Goal: Task Accomplishment & Management: Use online tool/utility

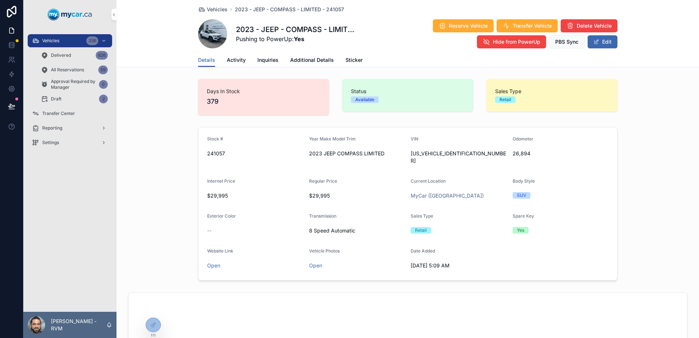
click at [154, 329] on div at bounding box center [153, 325] width 15 height 14
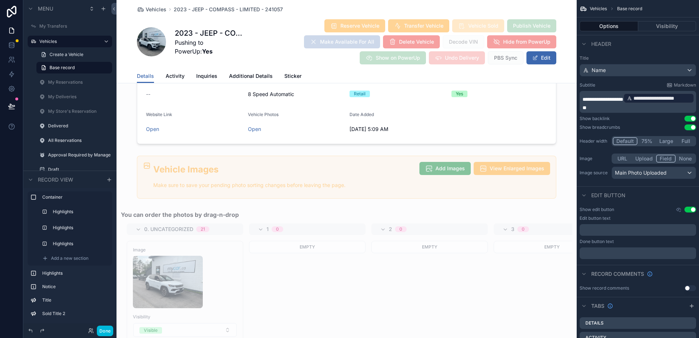
scroll to position [873, 0]
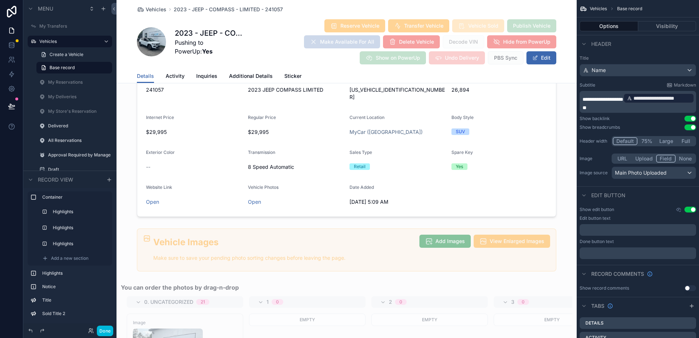
click at [472, 184] on div "scrollable content" at bounding box center [346, 139] width 460 height 159
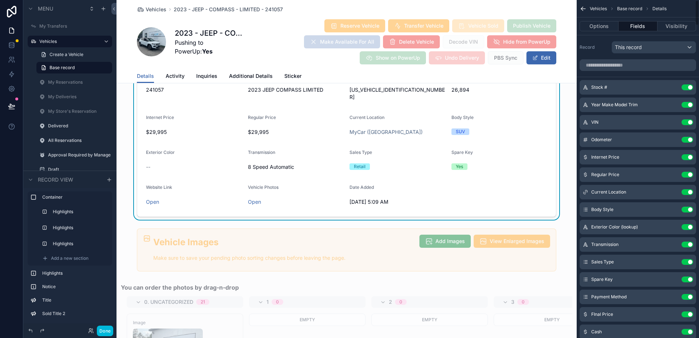
click at [625, 65] on input "scrollable content" at bounding box center [637, 65] width 116 height 12
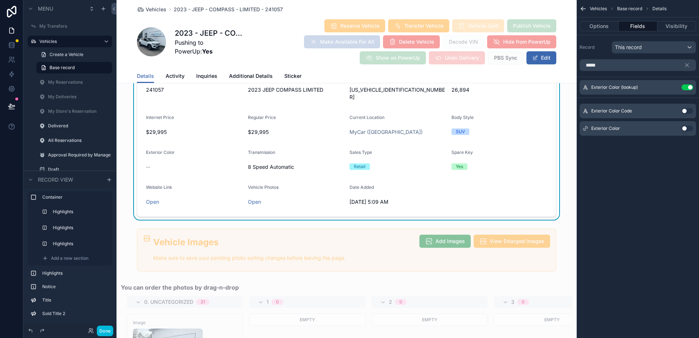
type input "*****"
click at [691, 129] on button "Use setting" at bounding box center [687, 129] width 12 height 6
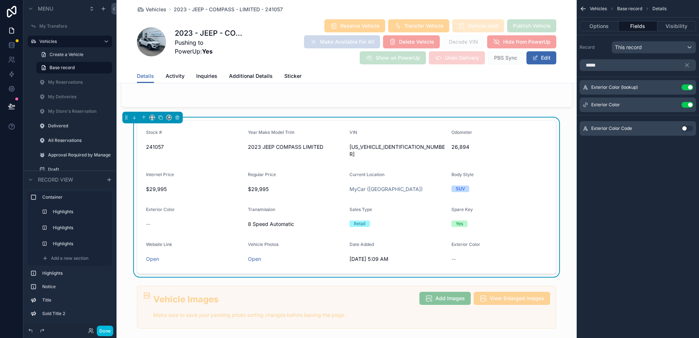
scroll to position [801, 0]
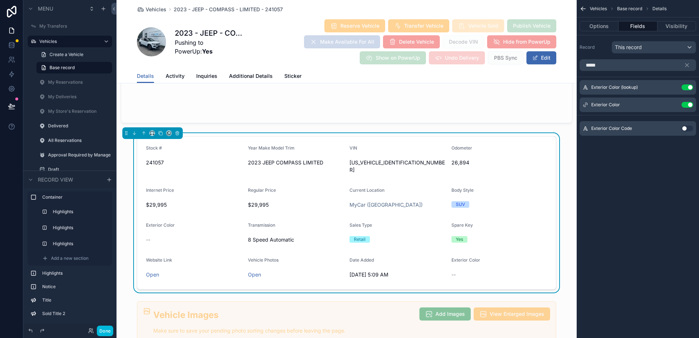
click at [686, 126] on button "Use setting" at bounding box center [687, 129] width 12 height 6
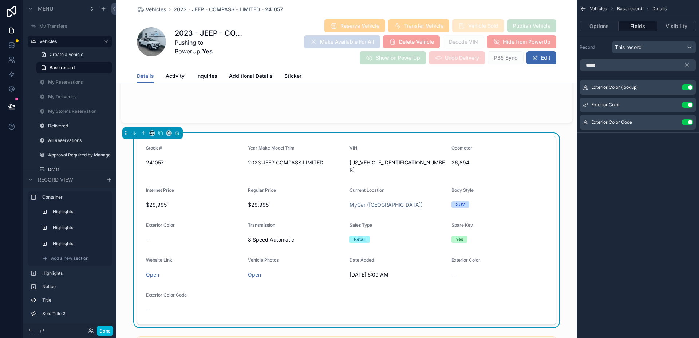
click at [688, 122] on button "Use setting" at bounding box center [687, 122] width 12 height 6
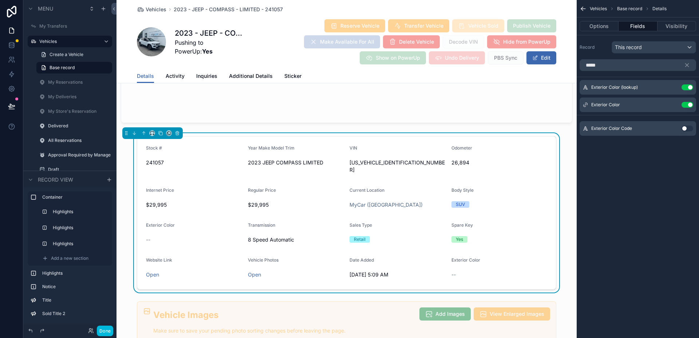
click at [686, 87] on button "Use setting" at bounding box center [687, 87] width 12 height 6
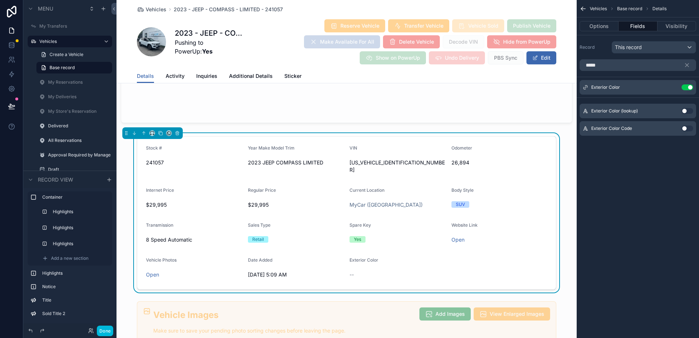
click at [369, 258] on div "Exterior Color" at bounding box center [397, 261] width 96 height 9
click at [595, 31] on button "Options" at bounding box center [598, 26] width 39 height 10
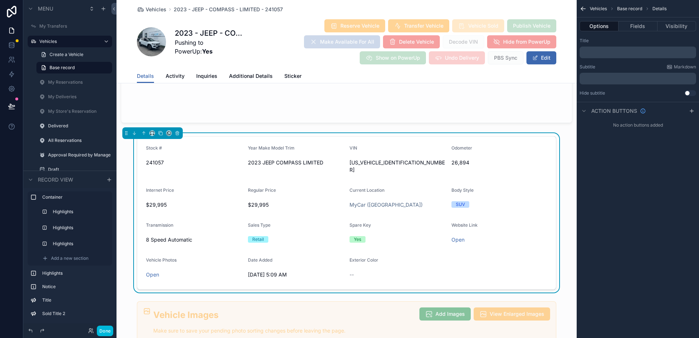
click at [631, 29] on button "Fields" at bounding box center [637, 26] width 39 height 10
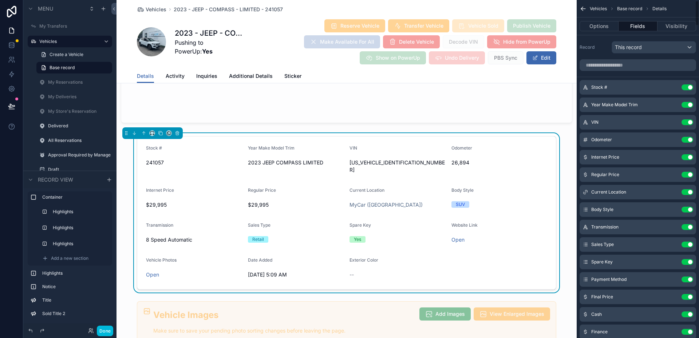
scroll to position [73, 0]
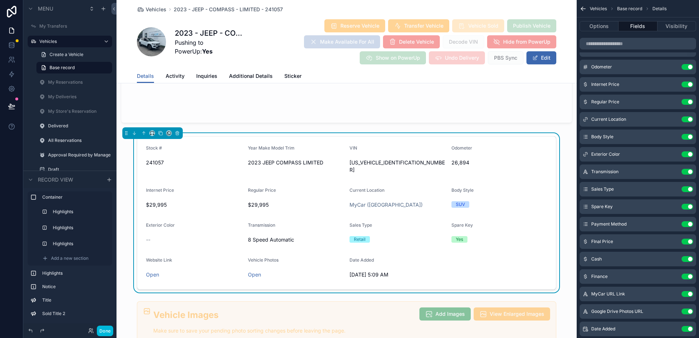
click at [535, 62] on button "Edit" at bounding box center [541, 57] width 30 height 13
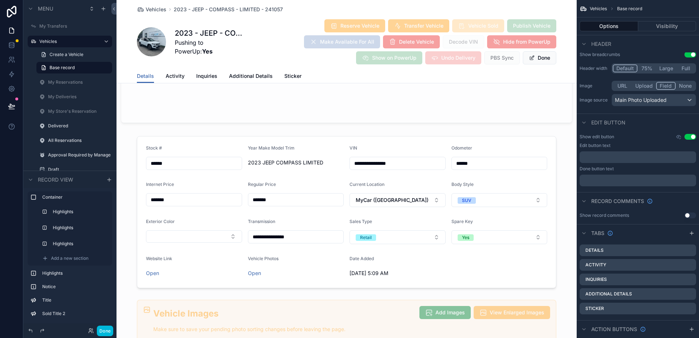
click at [535, 62] on button "Done" at bounding box center [539, 57] width 33 height 13
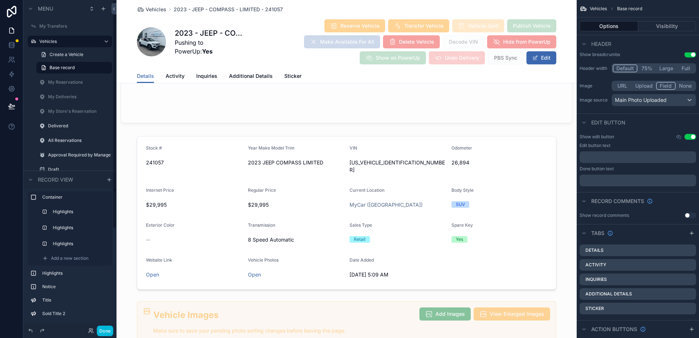
click at [106, 327] on button "Done" at bounding box center [105, 331] width 16 height 11
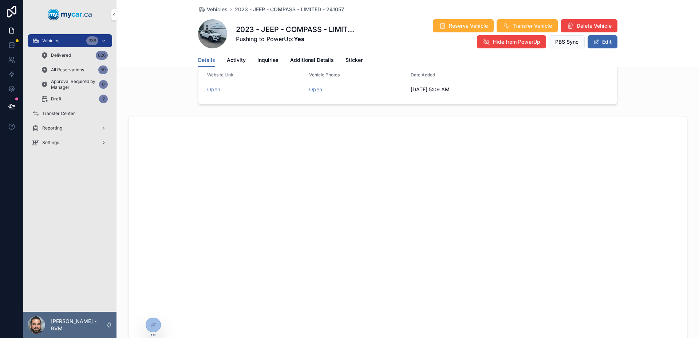
scroll to position [167, 0]
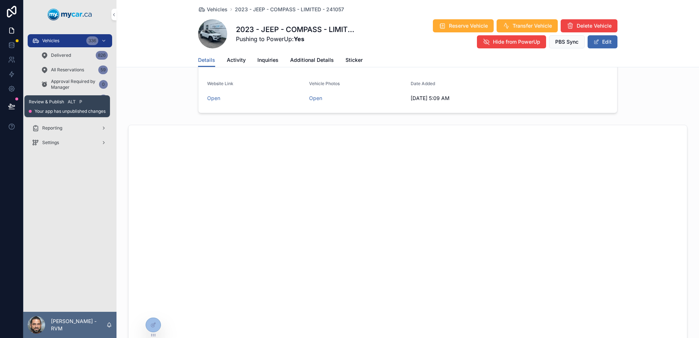
click at [11, 104] on icon at bounding box center [11, 106] width 6 height 4
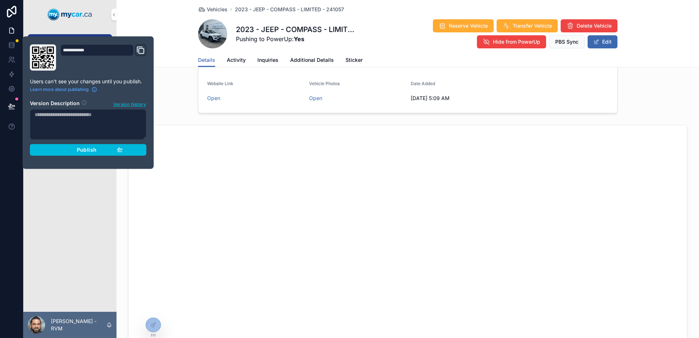
click at [100, 154] on button "Publish" at bounding box center [88, 150] width 116 height 12
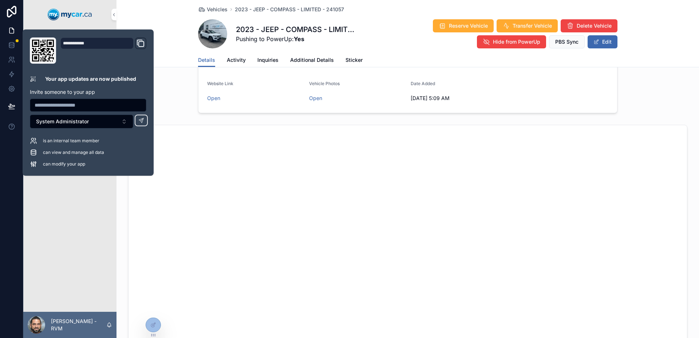
click at [60, 195] on div "Vehicles 336 Delivered 826 All Reservations 59 Approval Required by Manager 0 D…" at bounding box center [69, 170] width 93 height 283
